Goal: Contribute content: Add original content to the website for others to see

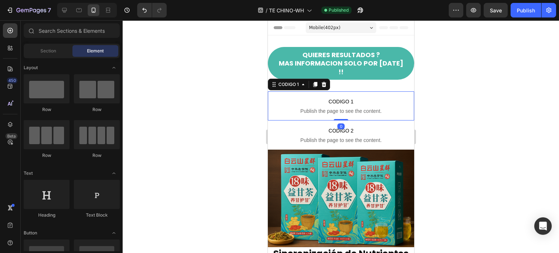
click at [293, 91] on p "CODIGO 1 Publish the page to see the content." at bounding box center [341, 105] width 146 height 29
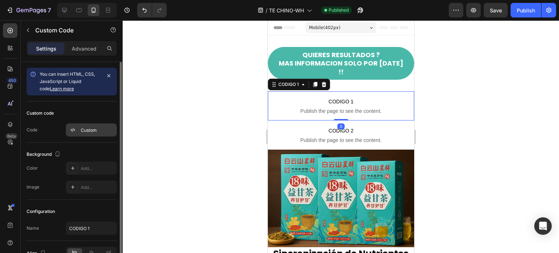
click at [93, 131] on div "Custom" at bounding box center [98, 130] width 34 height 7
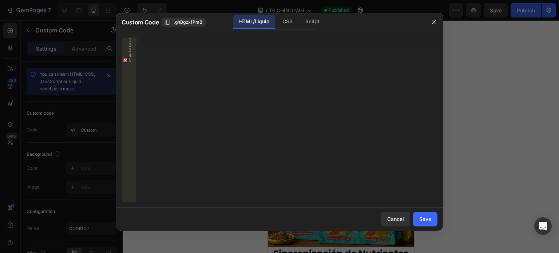
click at [145, 40] on div at bounding box center [286, 124] width 301 height 174
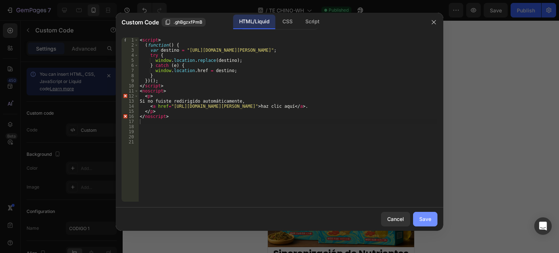
click at [427, 218] on div "Save" at bounding box center [425, 219] width 12 height 8
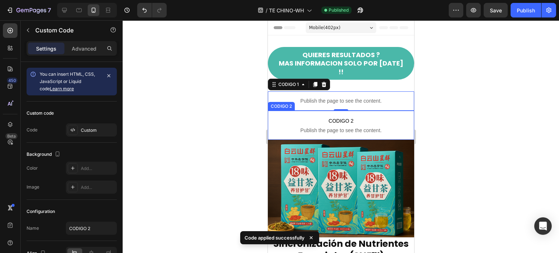
click at [309, 116] on span "CODIGO 2" at bounding box center [341, 120] width 146 height 9
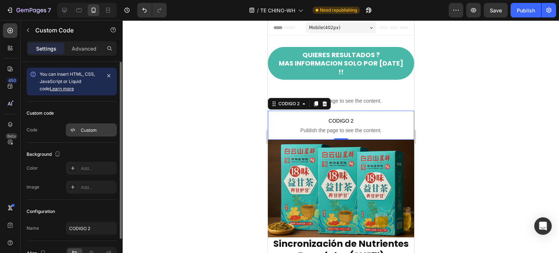
click at [93, 127] on div "Custom" at bounding box center [98, 130] width 34 height 7
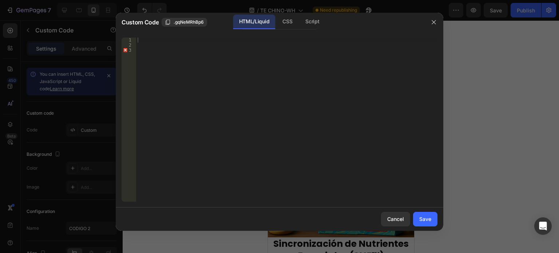
click at [143, 41] on div at bounding box center [286, 124] width 301 height 174
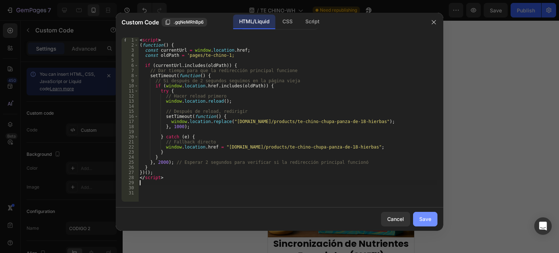
click at [420, 214] on button "Save" at bounding box center [425, 219] width 24 height 15
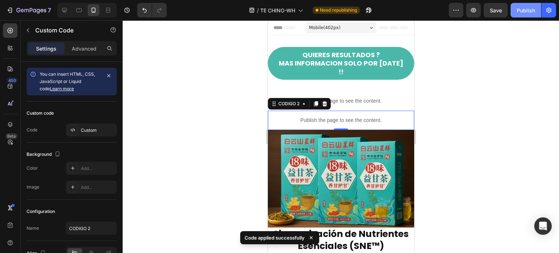
click at [529, 12] on div "Publish" at bounding box center [526, 11] width 18 height 8
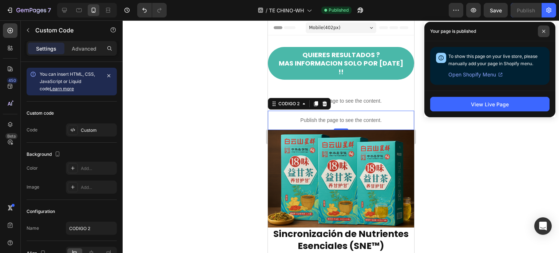
click at [543, 29] on icon at bounding box center [544, 31] width 4 height 4
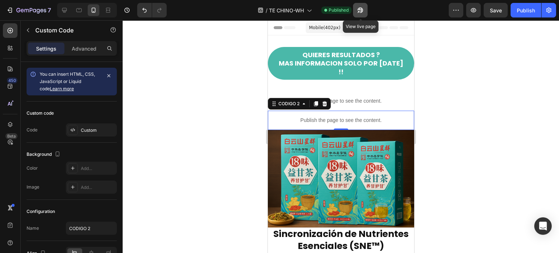
click at [358, 10] on icon "button" at bounding box center [359, 10] width 5 height 5
